Goal: Transaction & Acquisition: Obtain resource

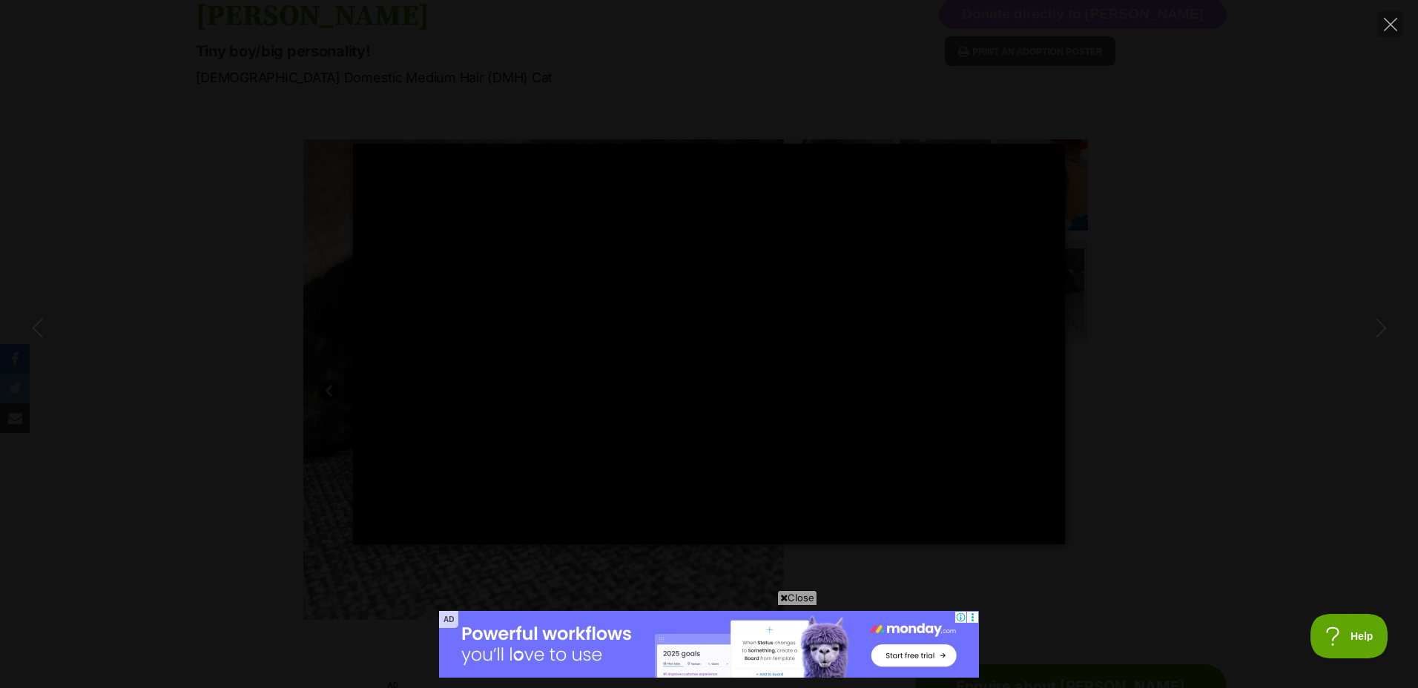
type input "100"
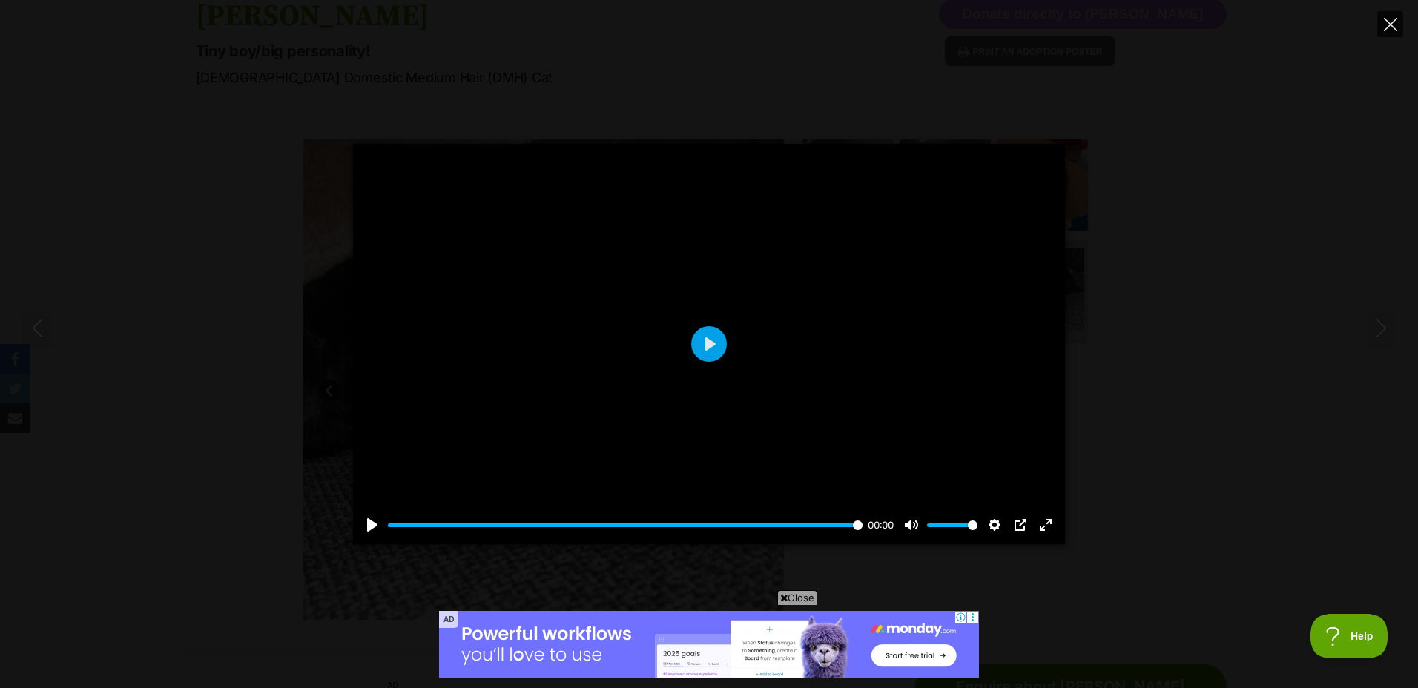
click at [1384, 29] on icon "Close" at bounding box center [1390, 24] width 13 height 13
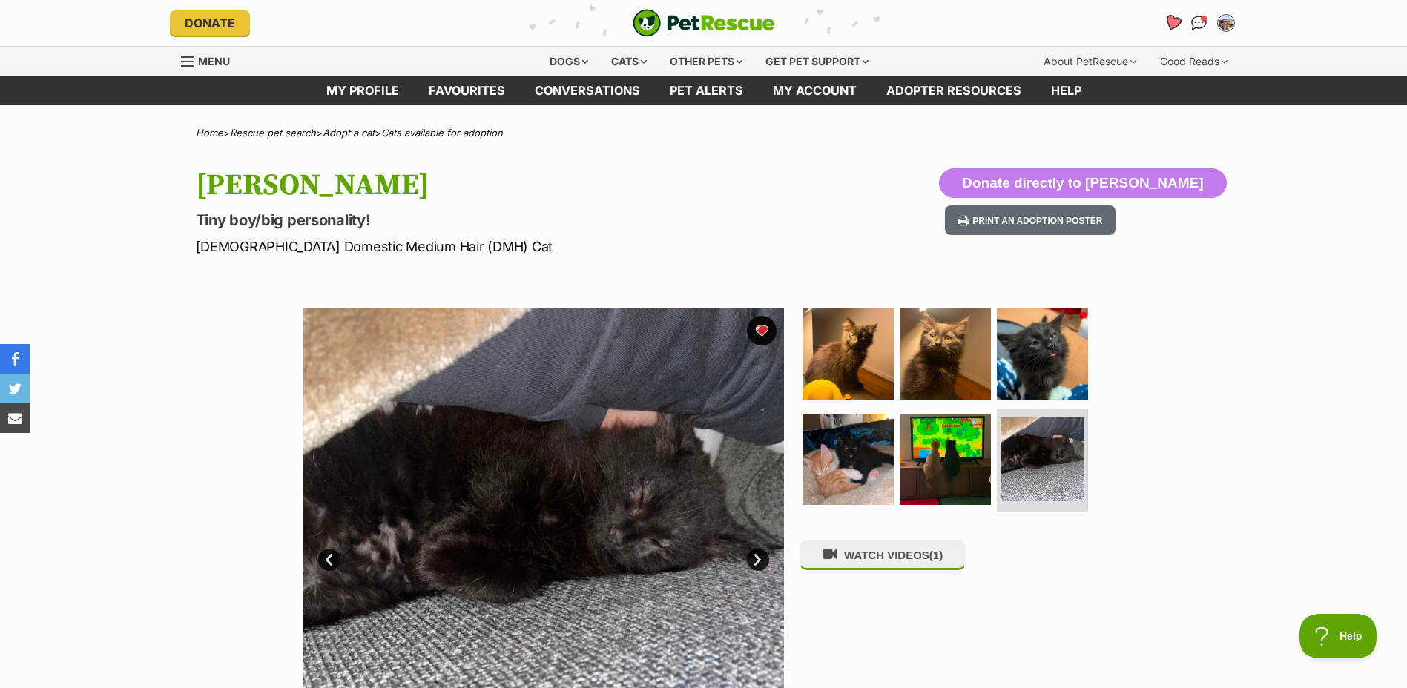
click at [1170, 27] on icon "Favourites" at bounding box center [1172, 22] width 18 height 17
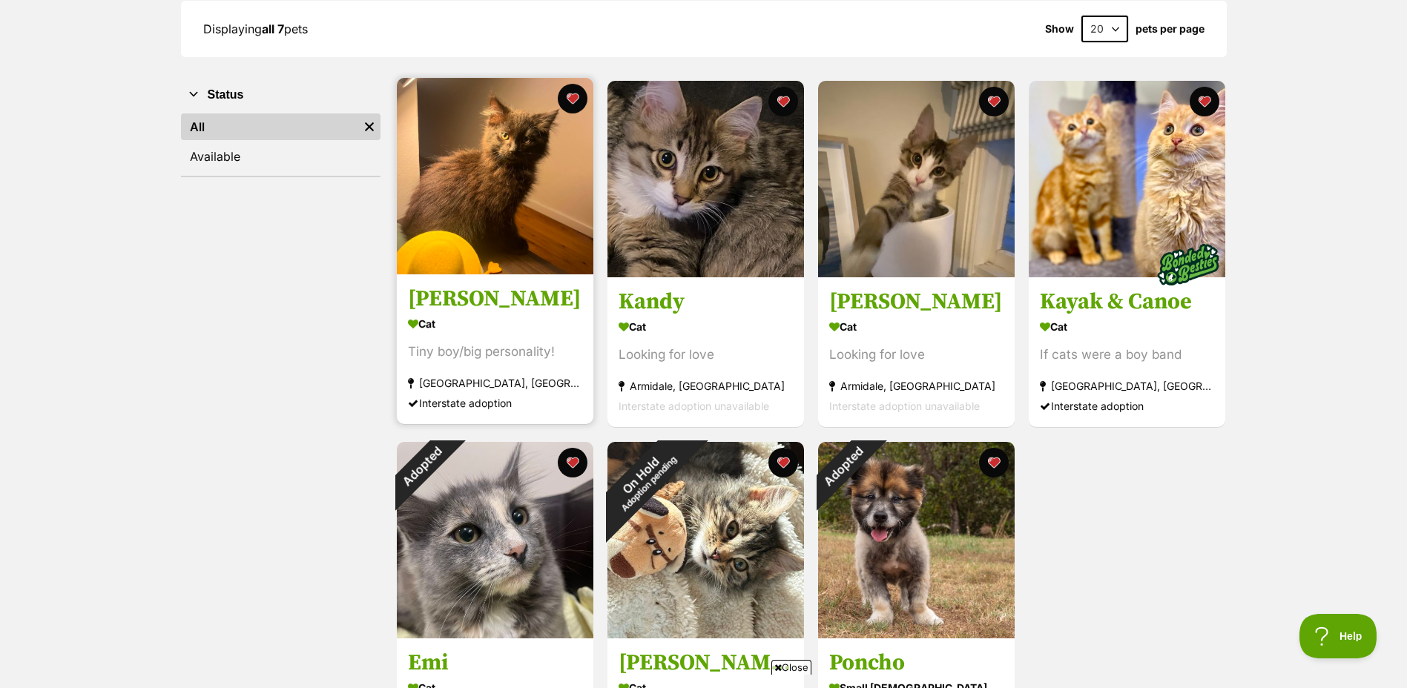
click at [475, 312] on h3 "Zora" at bounding box center [495, 299] width 174 height 28
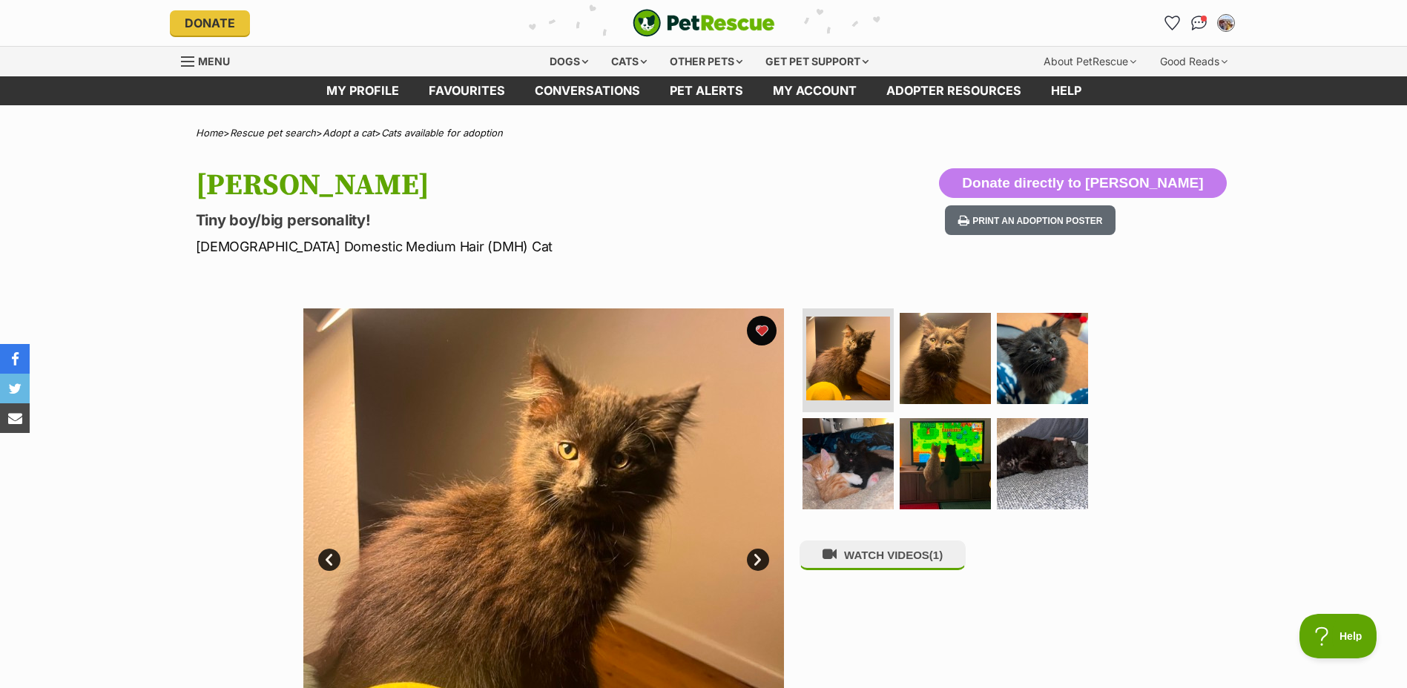
click at [673, 29] on img "PetRescue" at bounding box center [704, 23] width 142 height 28
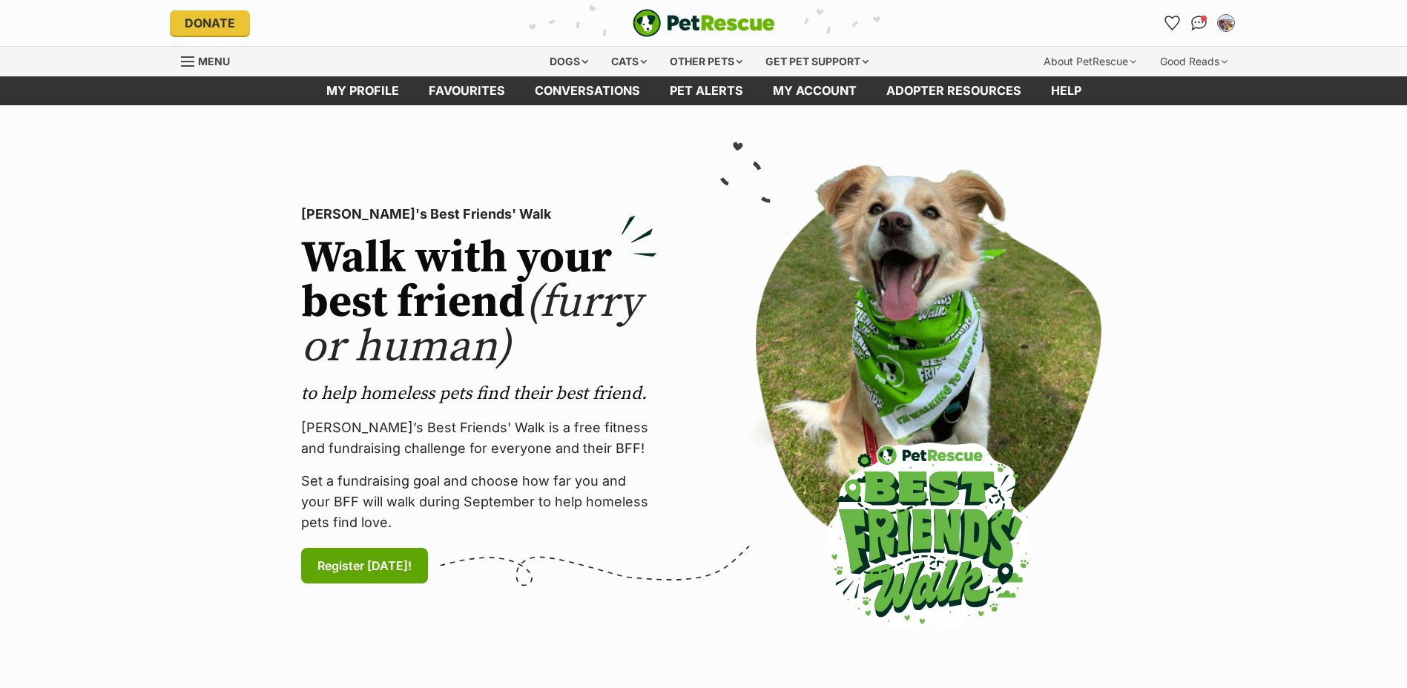
click at [719, 30] on img "PetRescue" at bounding box center [704, 23] width 142 height 28
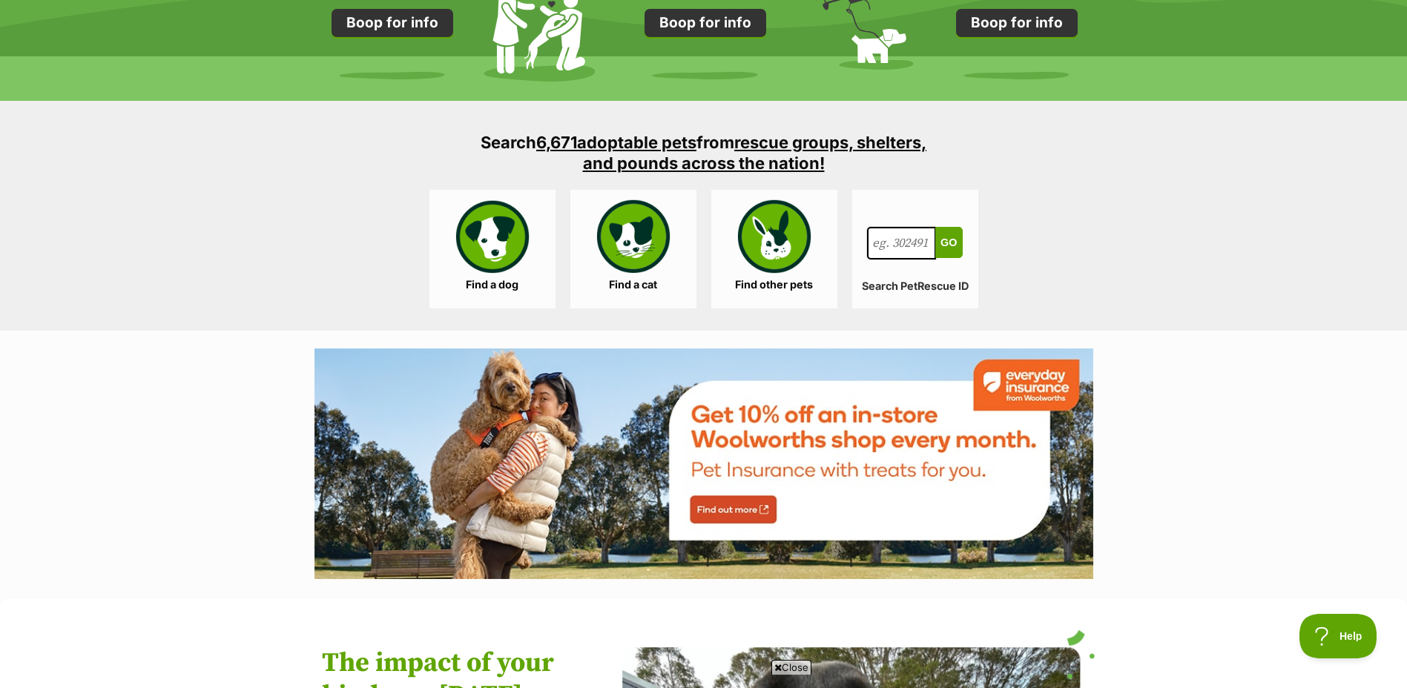
scroll to position [1409, 0]
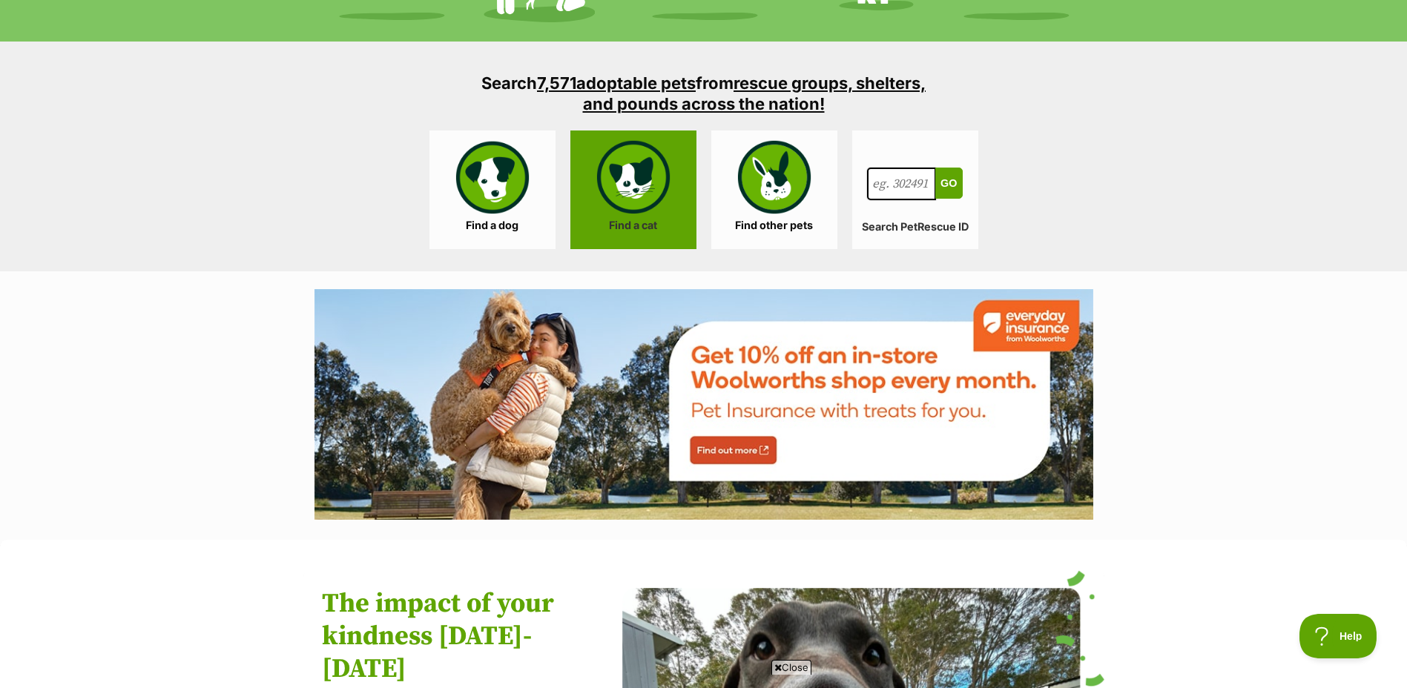
click at [624, 183] on link "Find a cat" at bounding box center [633, 190] width 126 height 119
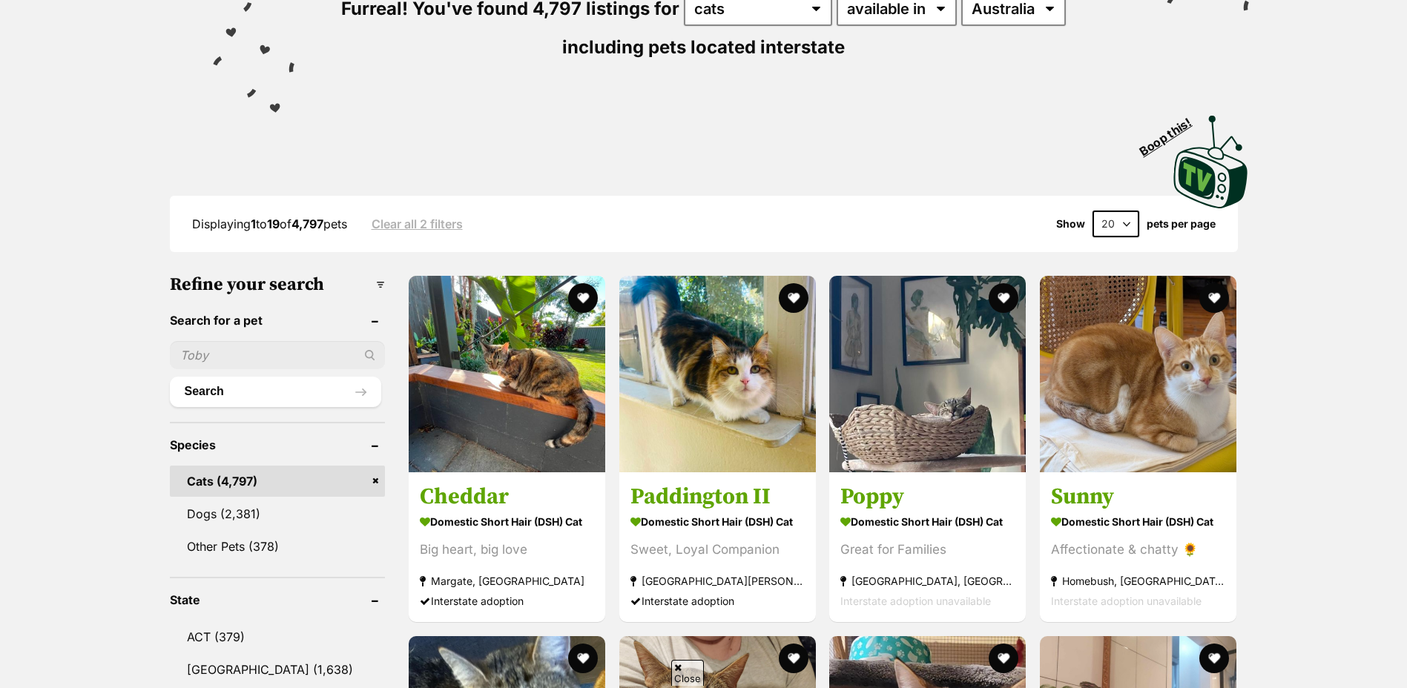
scroll to position [297, 0]
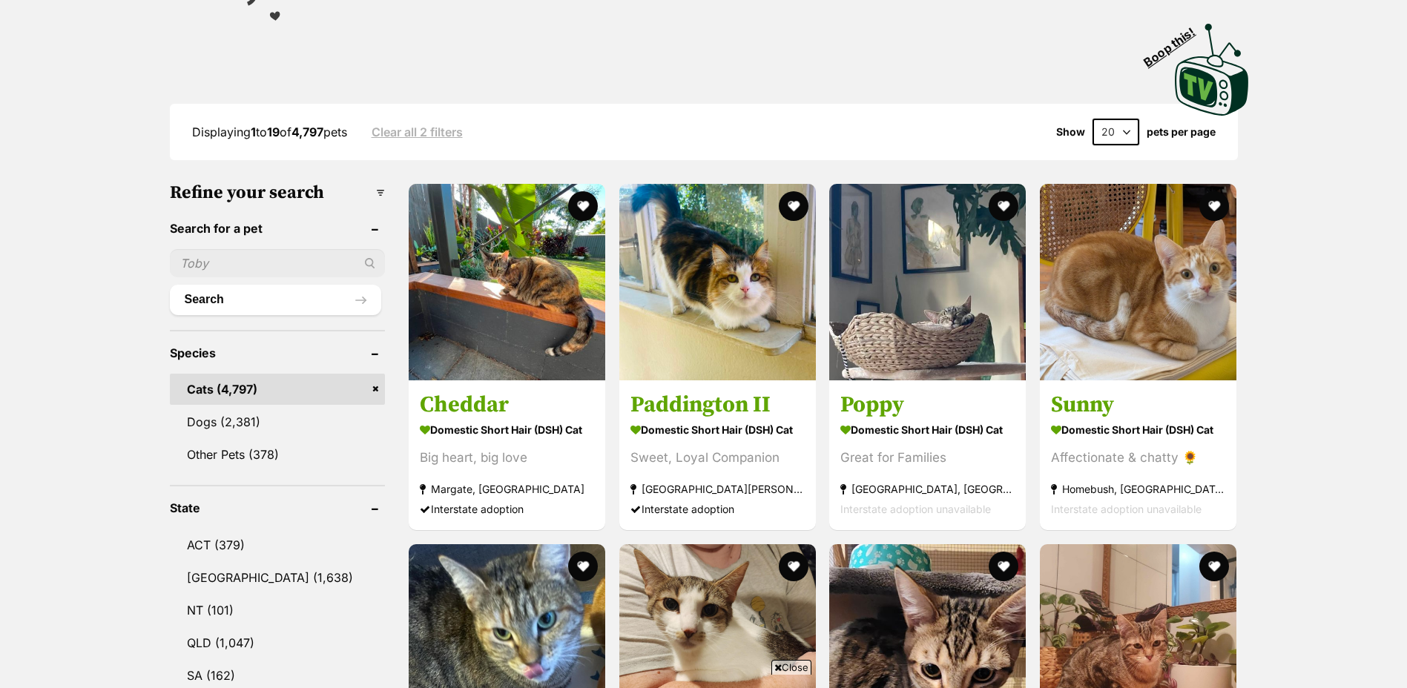
click at [262, 260] on input "text" at bounding box center [278, 263] width 216 height 28
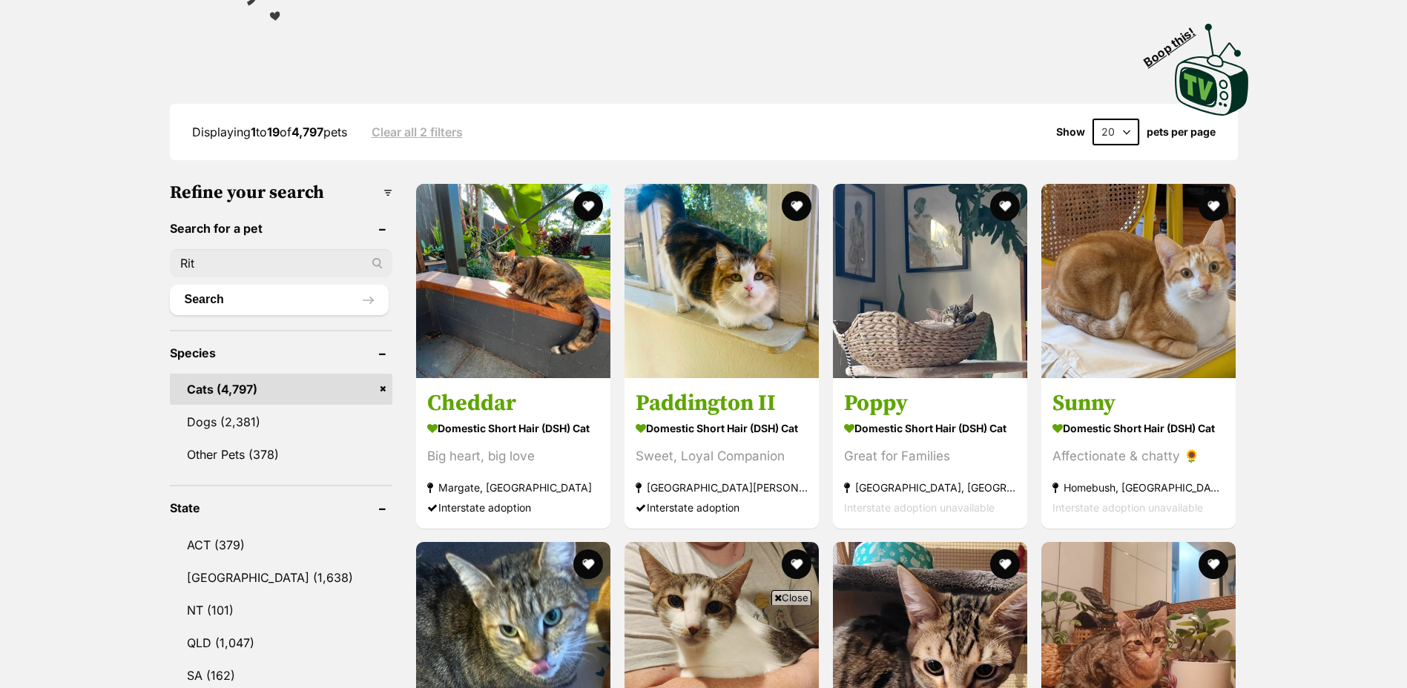
scroll to position [0, 0]
type input "[PERSON_NAME]"
click at [170, 285] on button "Search" at bounding box center [279, 300] width 219 height 30
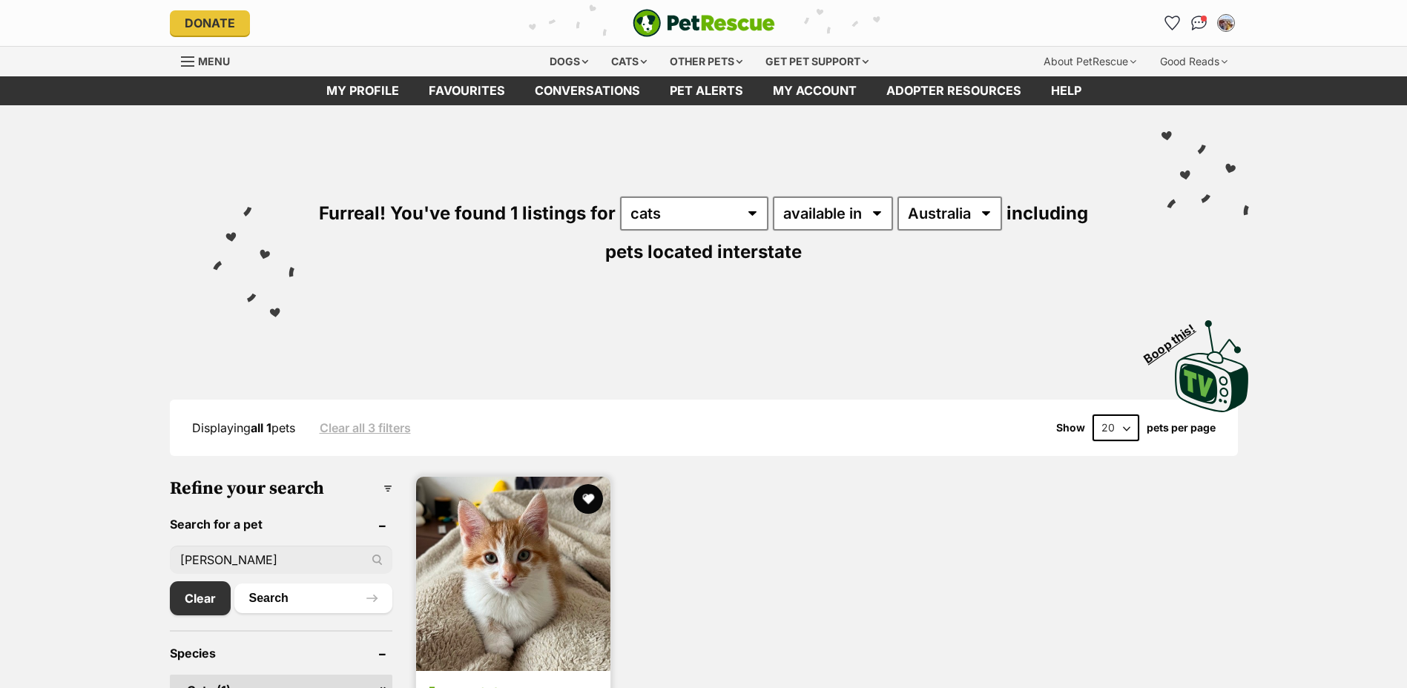
click at [516, 540] on img at bounding box center [513, 574] width 194 height 194
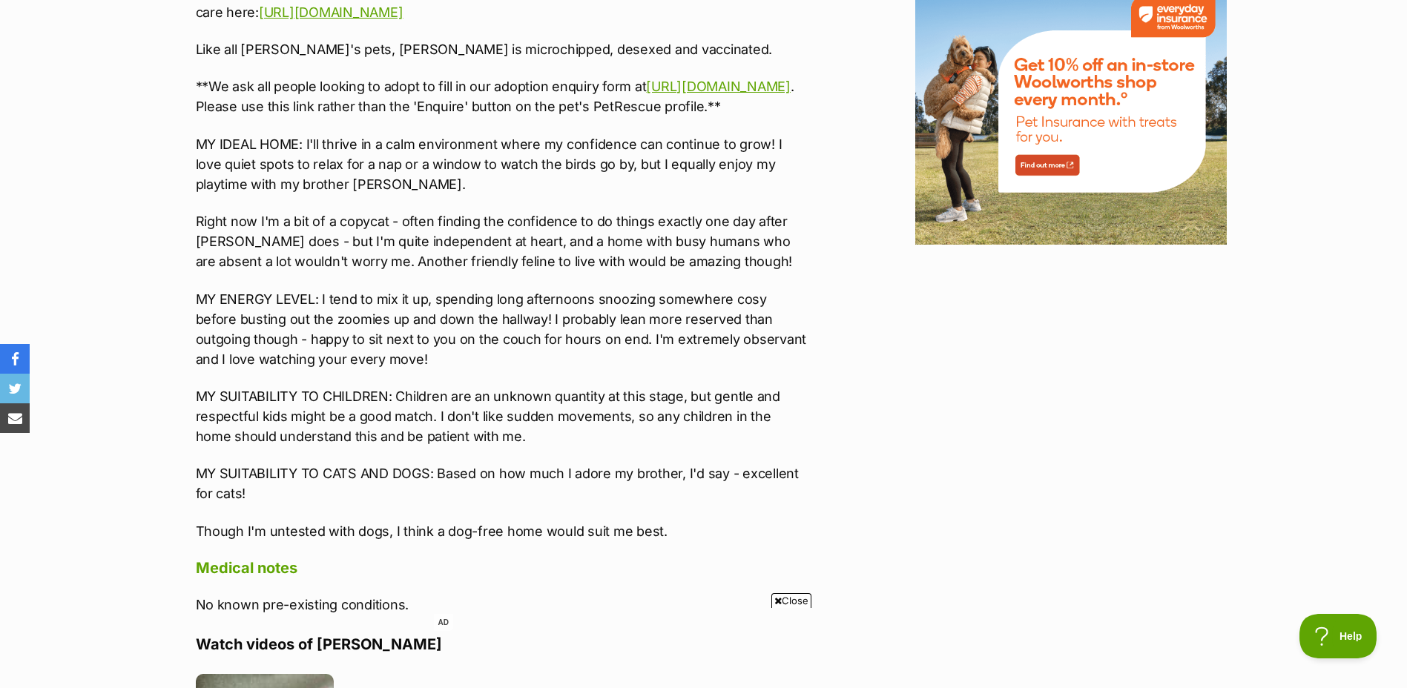
scroll to position [1780, 0]
